Goal: Information Seeking & Learning: Understand process/instructions

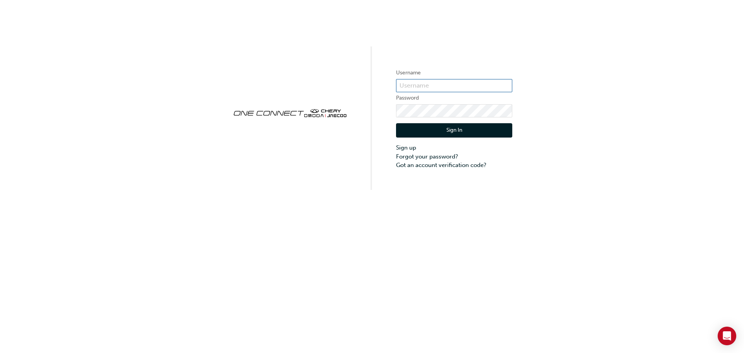
type input "[EMAIL_ADDRESS][DOMAIN_NAME]"
click at [414, 130] on button "Sign In" at bounding box center [454, 130] width 116 height 15
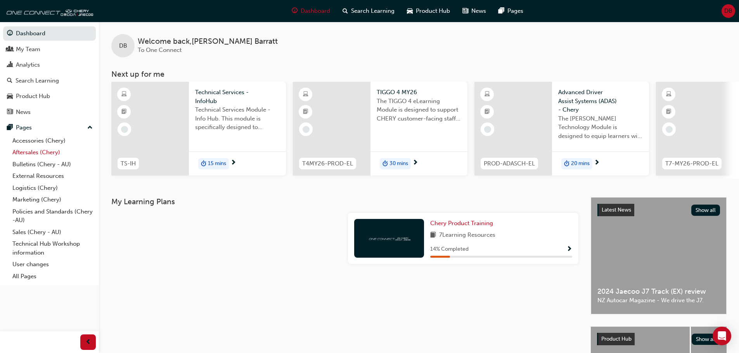
click at [32, 152] on link "Aftersales (Chery)" at bounding box center [52, 153] width 86 height 12
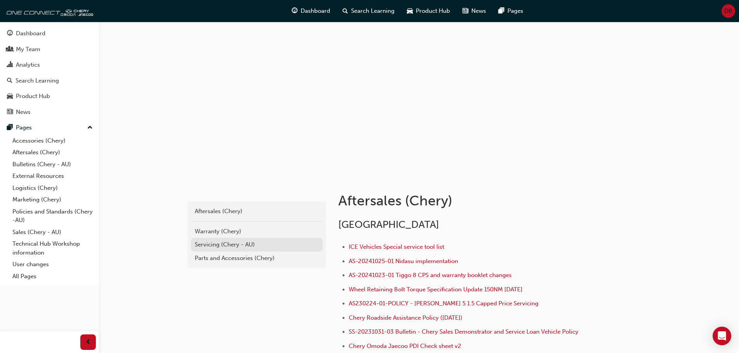
click at [233, 245] on div "Servicing (Chery - AU)" at bounding box center [257, 244] width 124 height 9
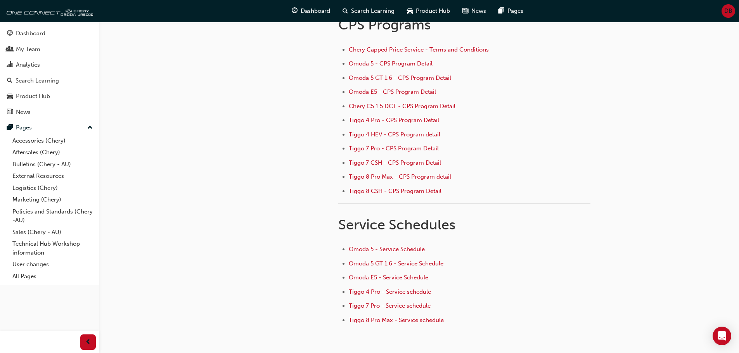
scroll to position [78, 0]
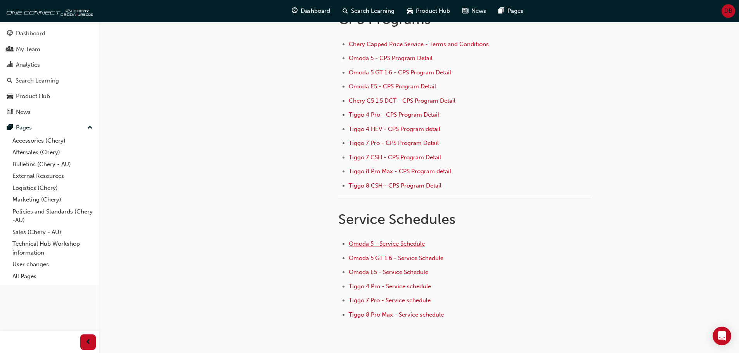
click at [396, 243] on span "Omoda 5 - Service Schedule" at bounding box center [387, 243] width 76 height 7
